Goal: Navigation & Orientation: Find specific page/section

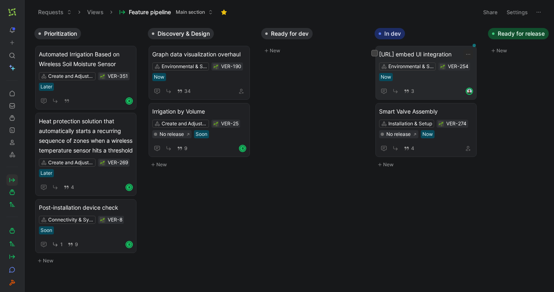
click at [423, 81] on div "Precip.ai embed UI integration Environmental & Soil Moisture Data VER-254 Now 3" at bounding box center [426, 72] width 94 height 47
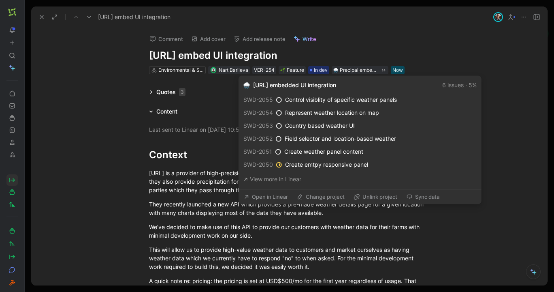
click at [270, 193] on button "Open in Linear" at bounding box center [265, 196] width 51 height 11
